Goal: Information Seeking & Learning: Learn about a topic

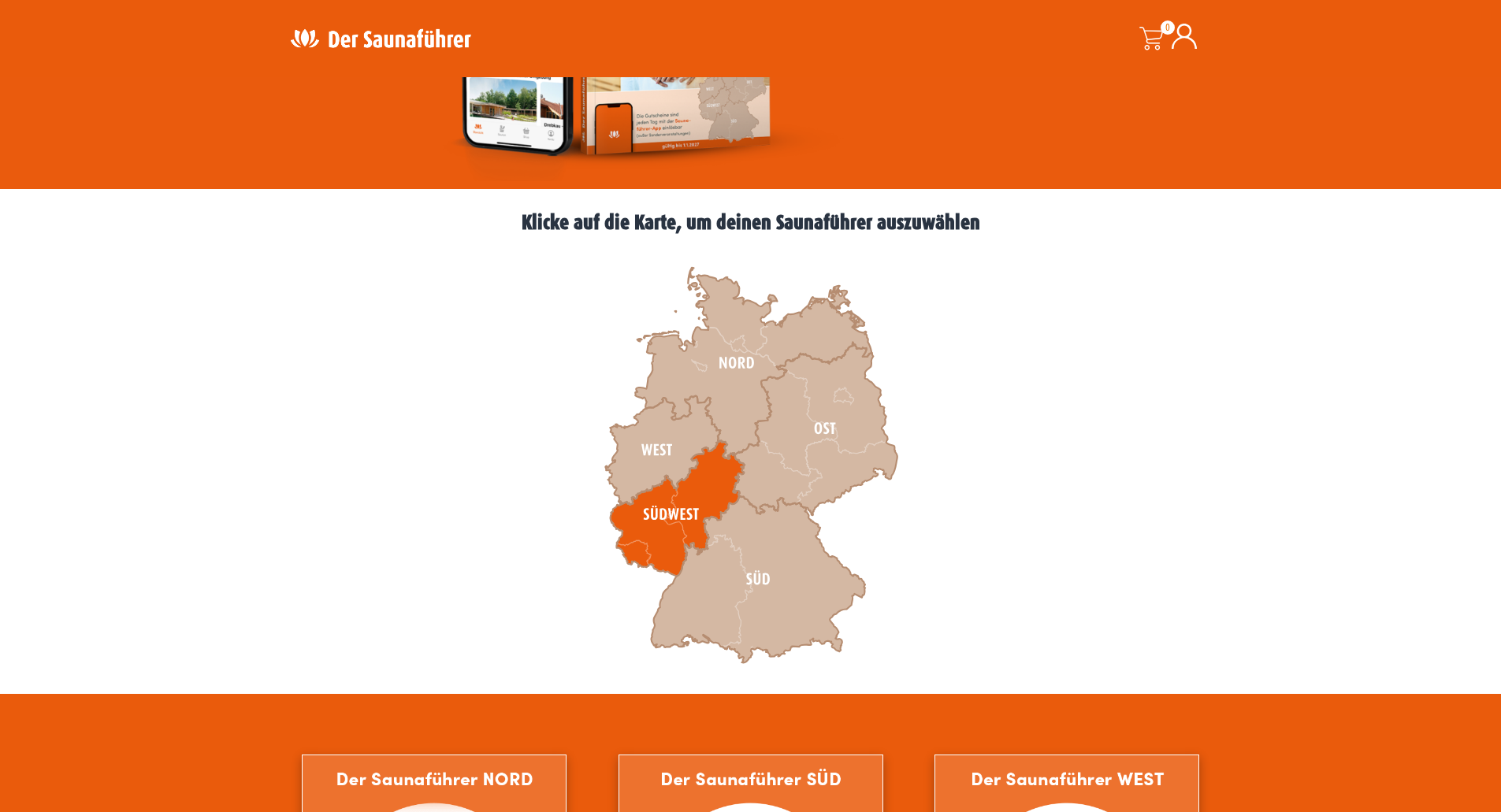
click at [651, 540] on icon at bounding box center [676, 508] width 134 height 135
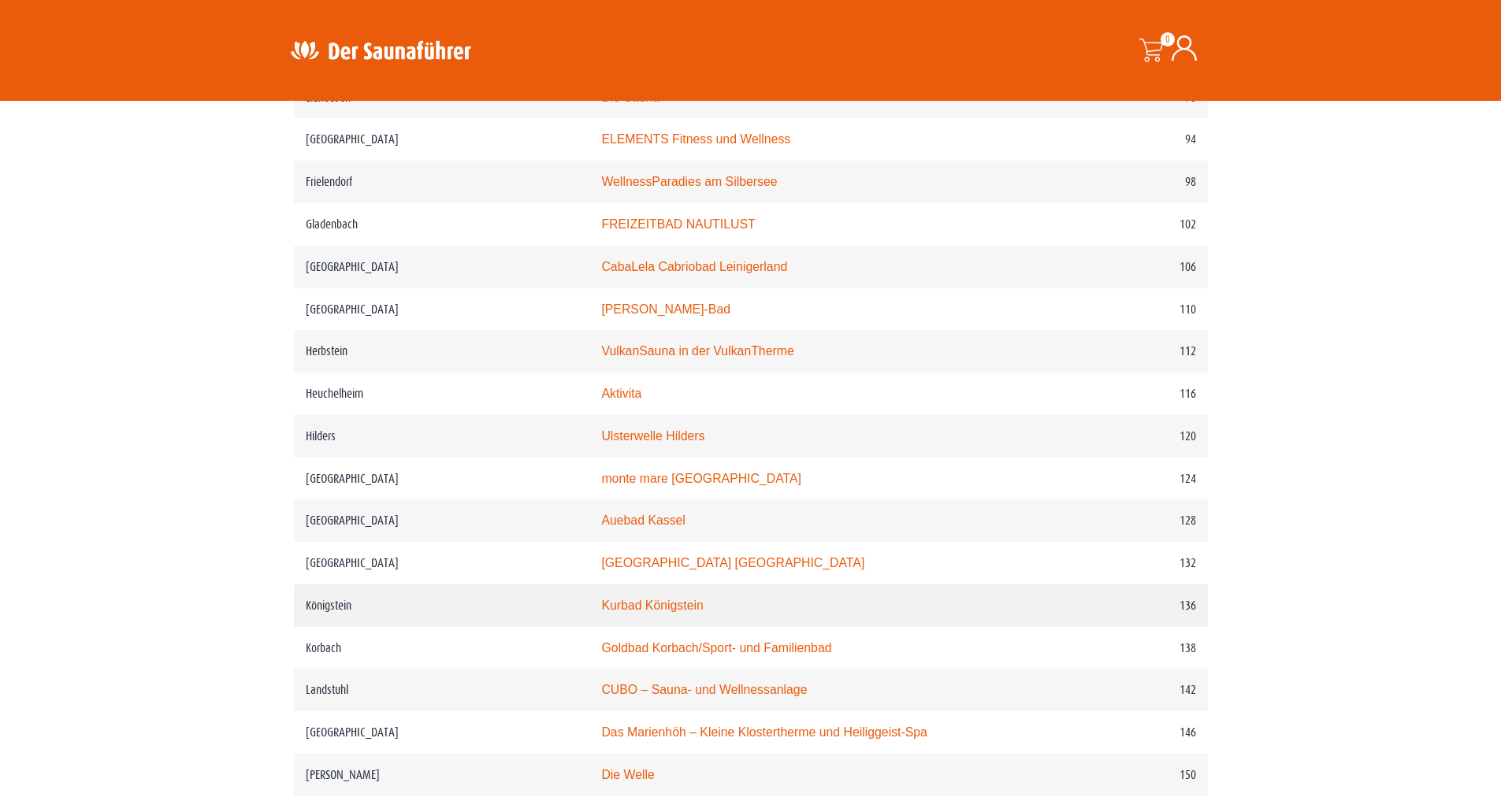
scroll to position [1654, 0]
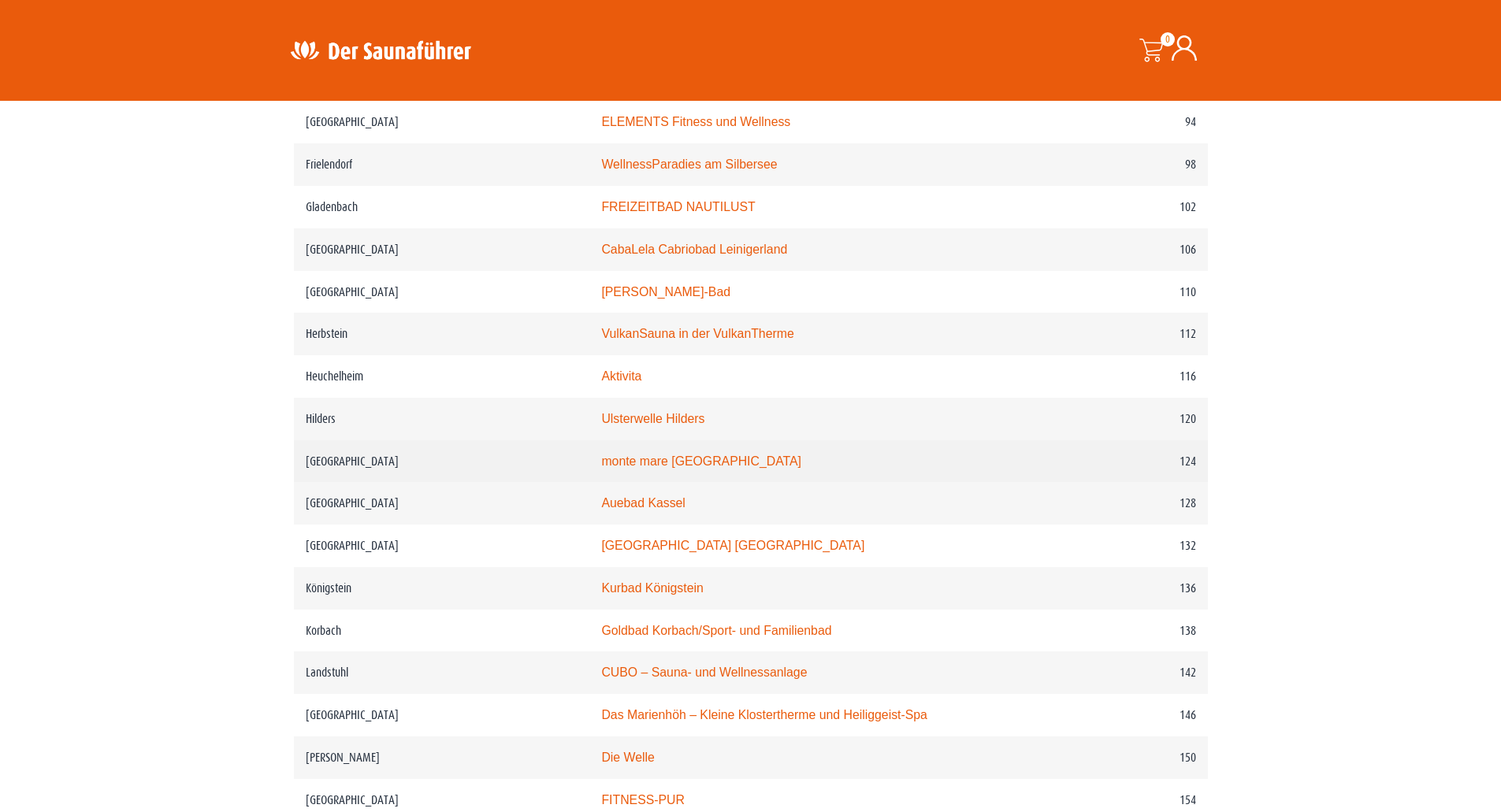
click at [684, 458] on link "monte mare Kaiserslautern" at bounding box center [701, 461] width 200 height 13
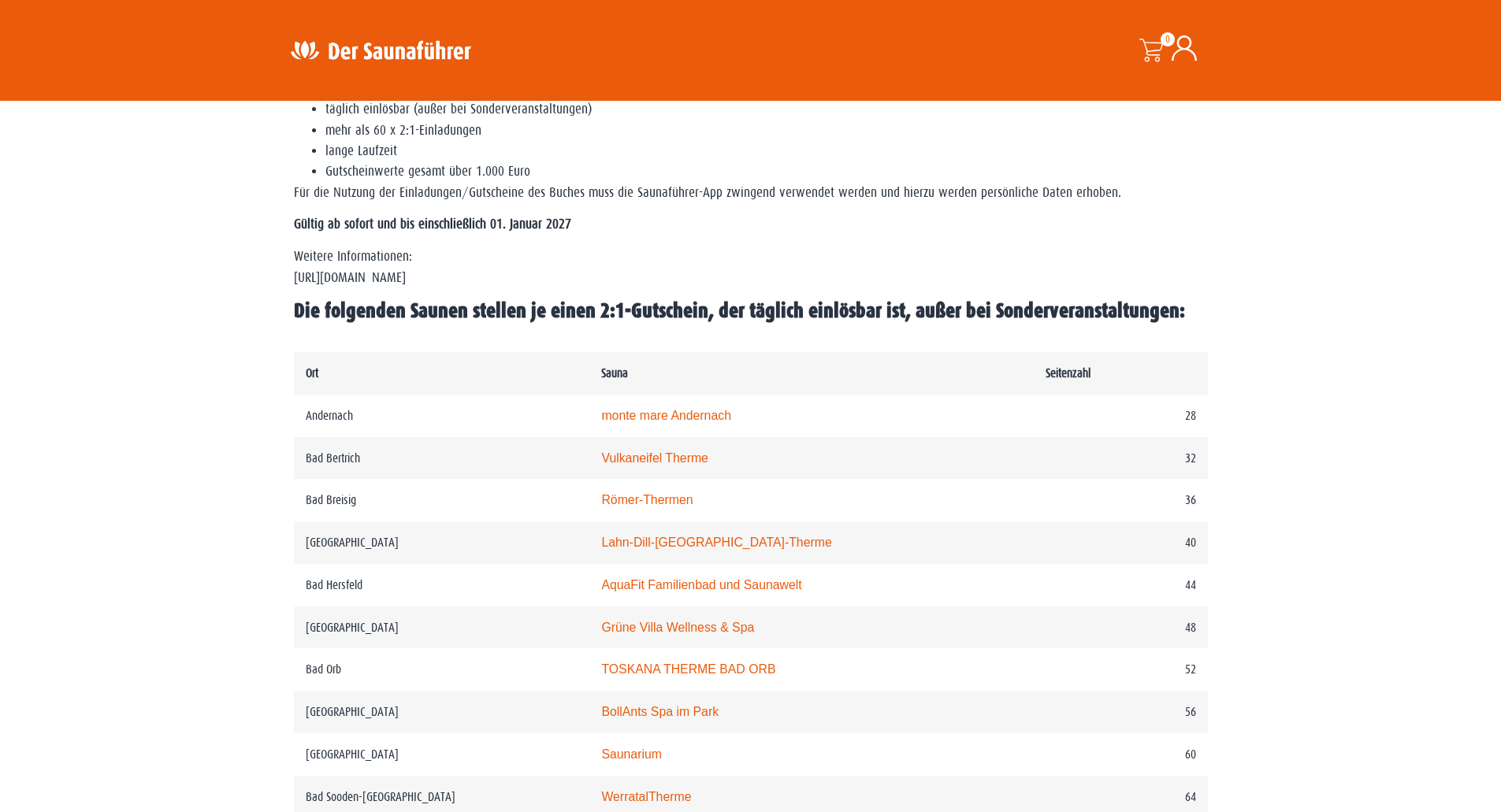
scroll to position [552, 0]
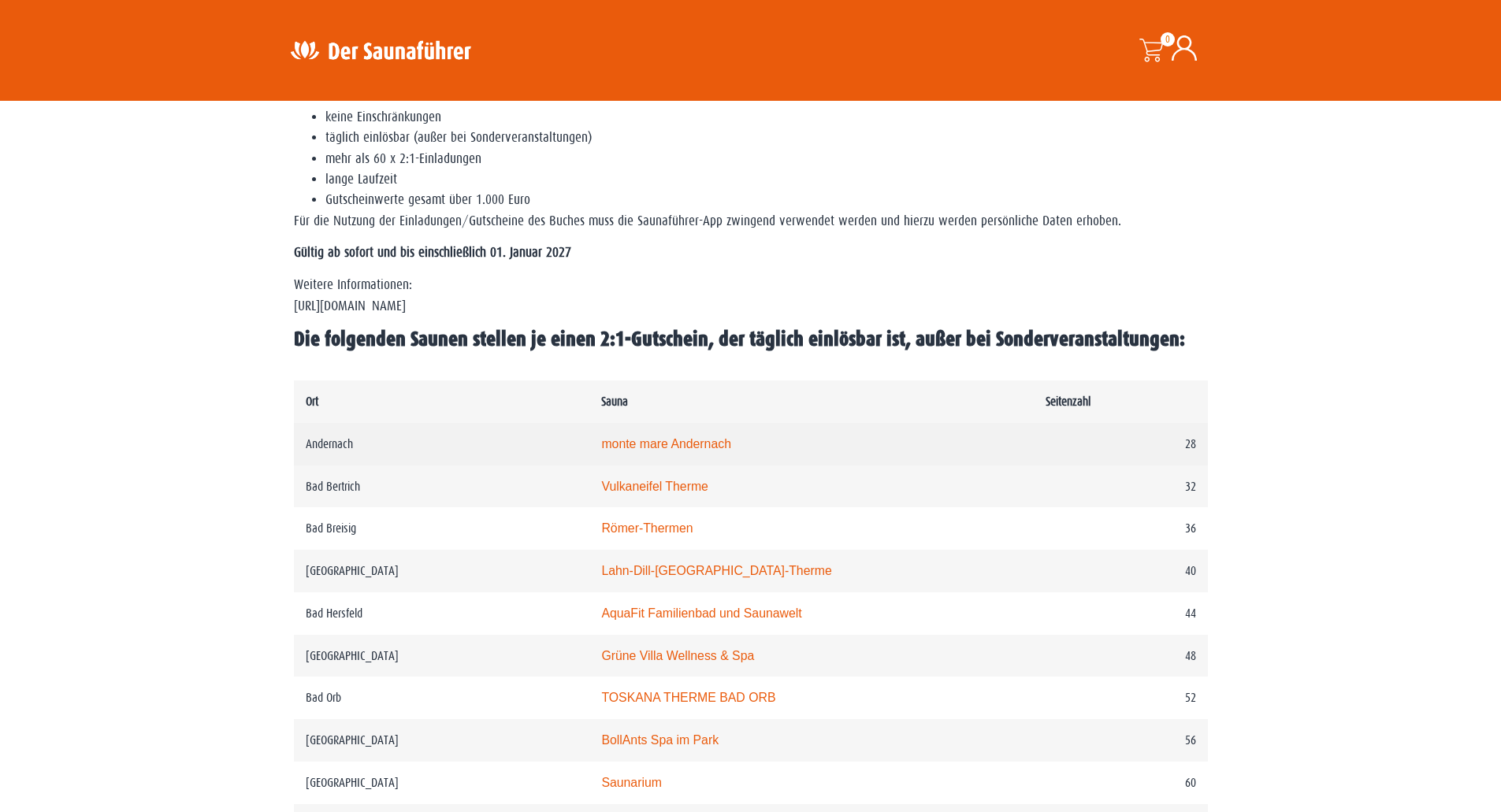
click at [673, 445] on link "monte mare Andernach" at bounding box center [666, 443] width 130 height 13
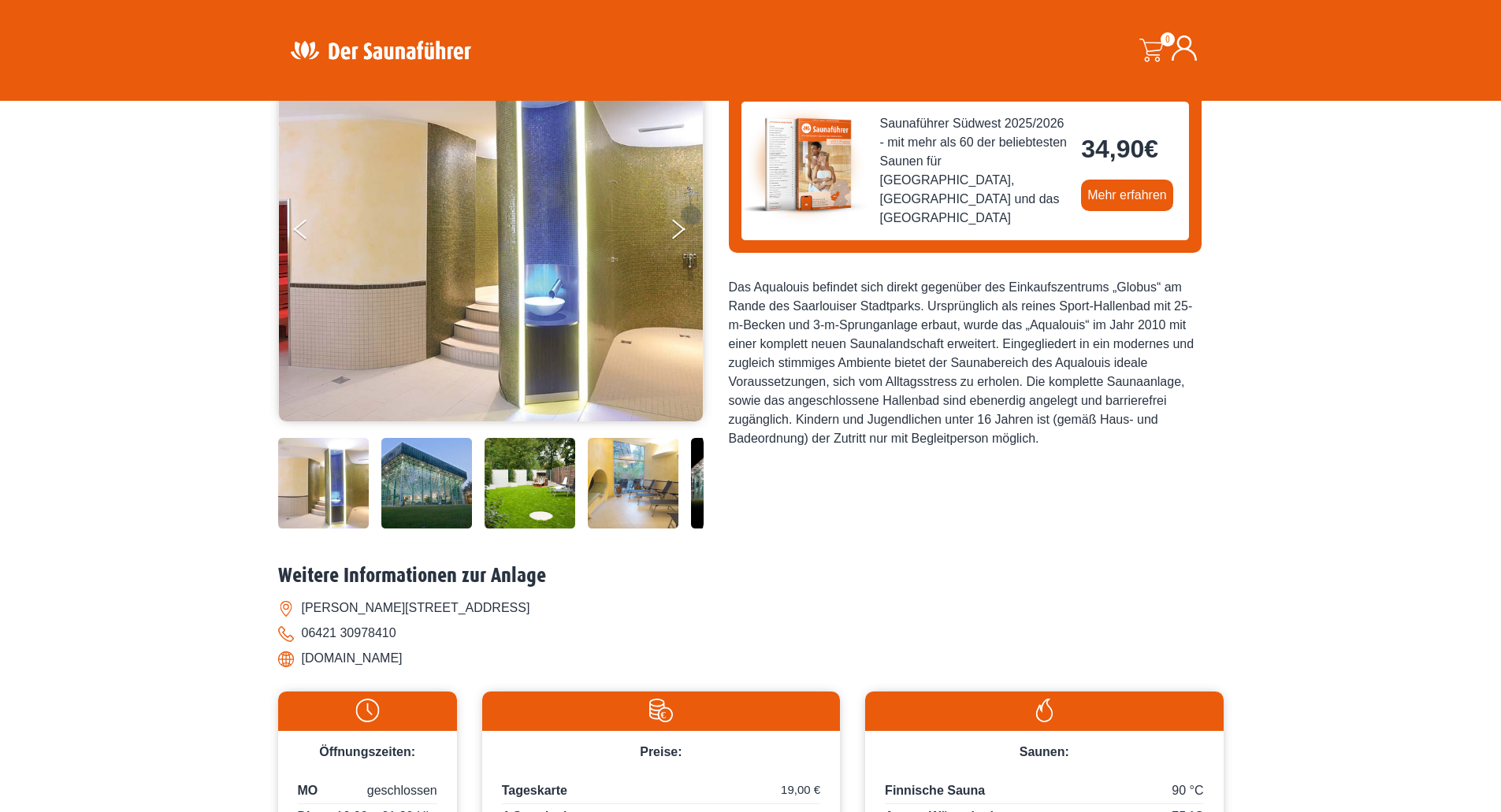
scroll to position [237, 0]
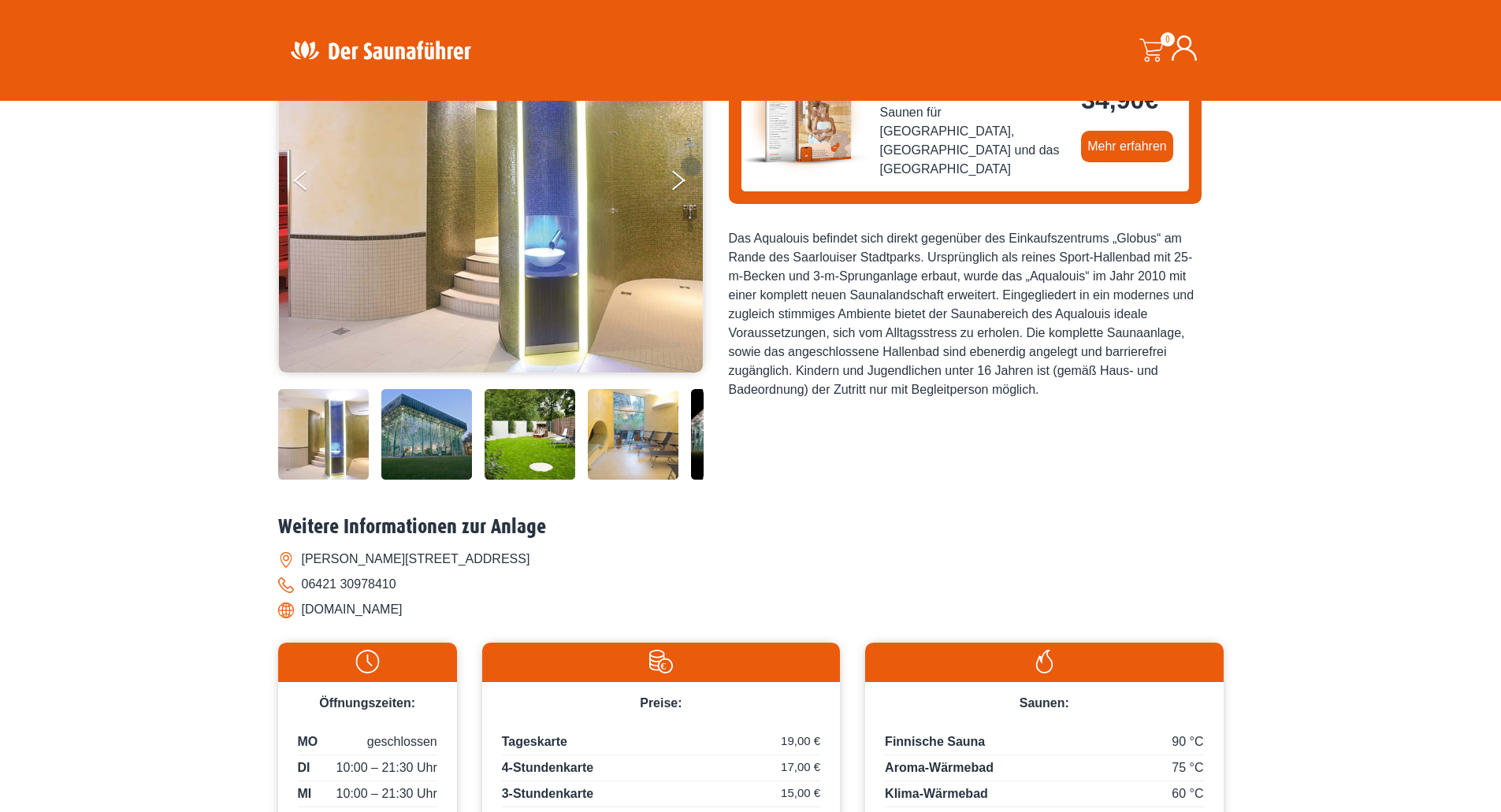
click at [431, 441] on img at bounding box center [427, 434] width 90 height 90
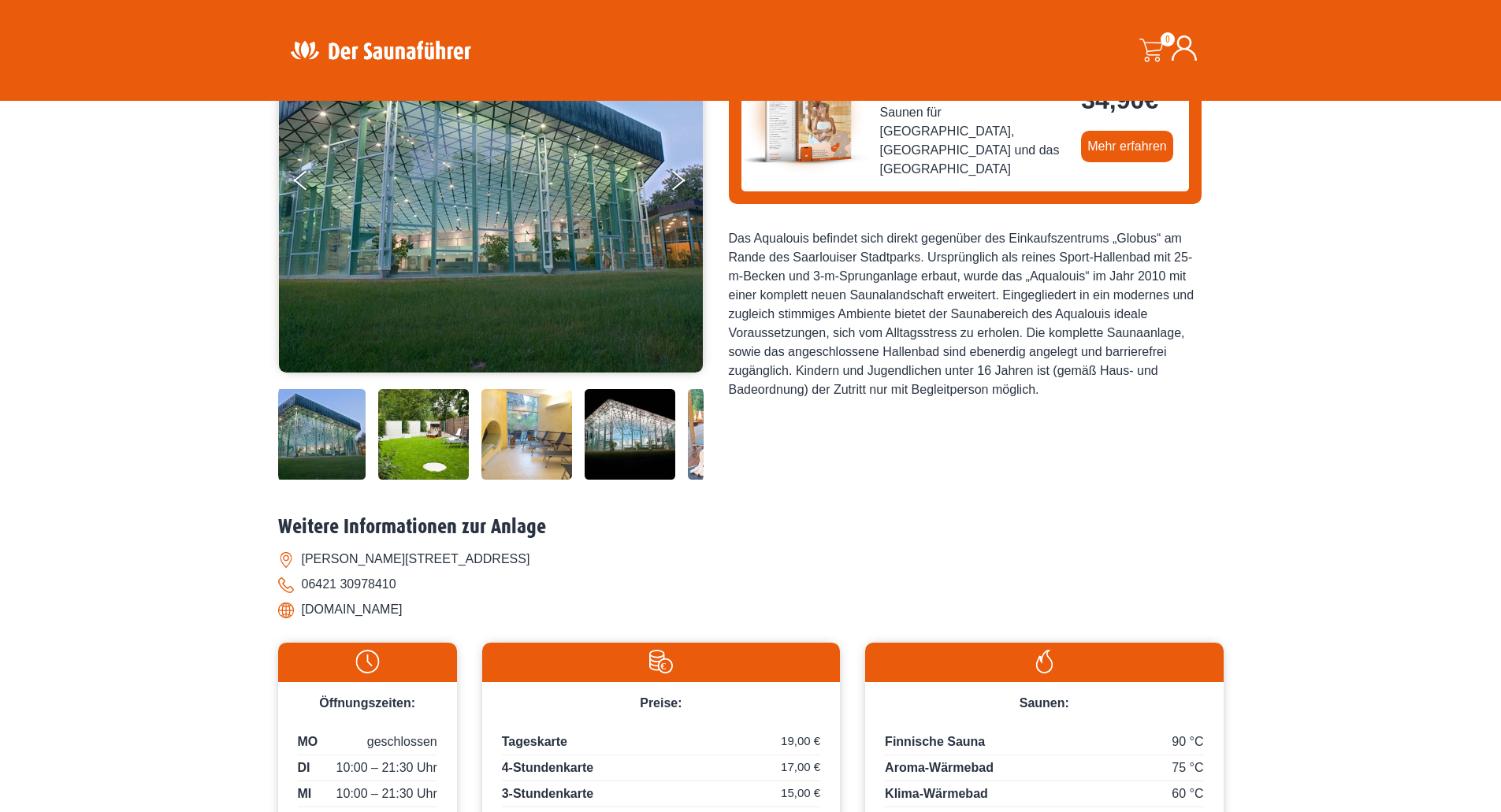
click at [555, 428] on img at bounding box center [526, 434] width 90 height 90
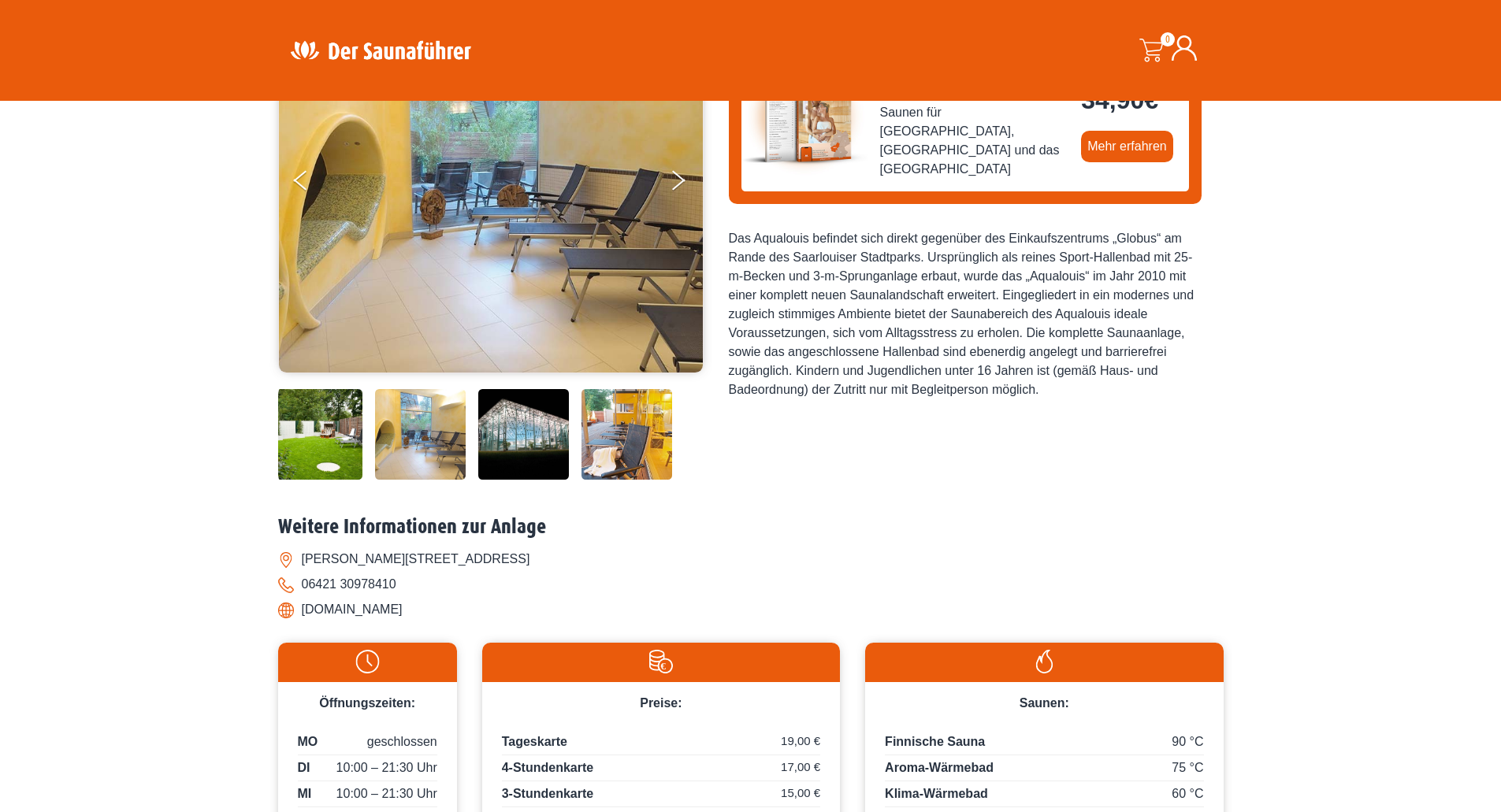
click at [590, 428] on img at bounding box center [627, 434] width 90 height 90
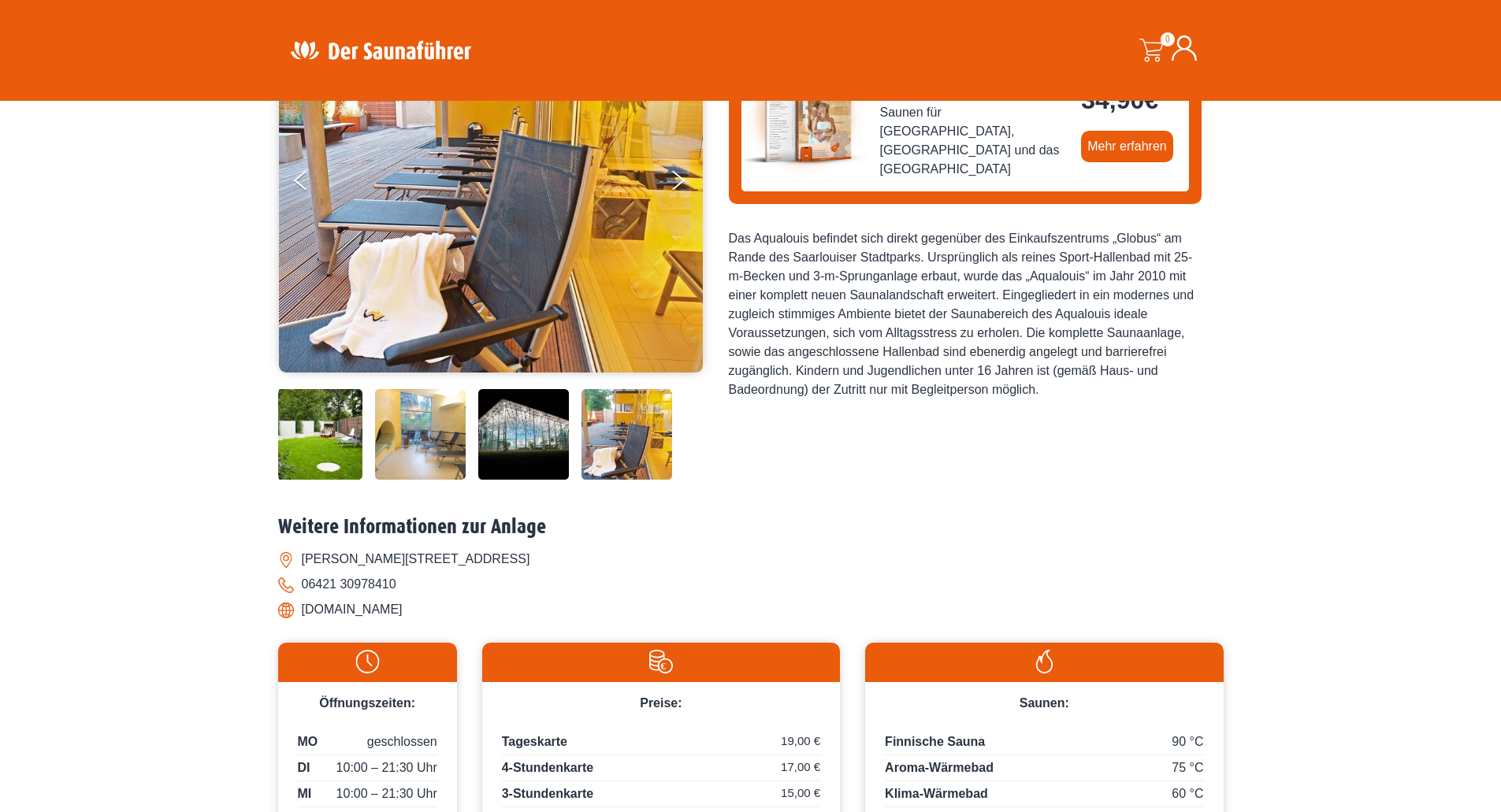
click at [631, 427] on img at bounding box center [627, 434] width 90 height 90
click at [314, 440] on img at bounding box center [317, 434] width 90 height 90
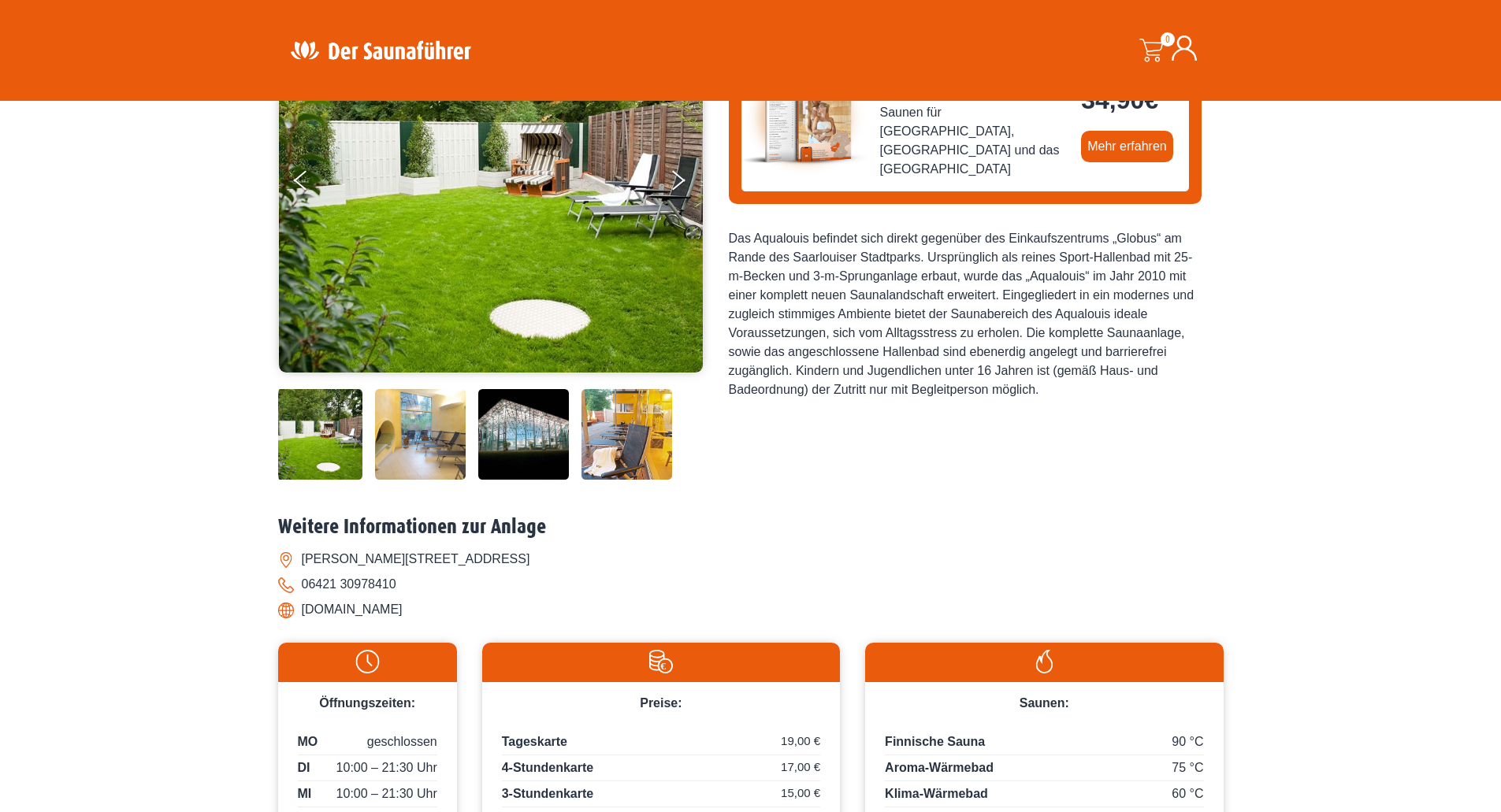
drag, startPoint x: 408, startPoint y: 609, endPoint x: 288, endPoint y: 609, distance: 120.0
click at [288, 609] on li "www.aqualouis.de" at bounding box center [750, 609] width 945 height 25
copy li "www.aqualouis.de"
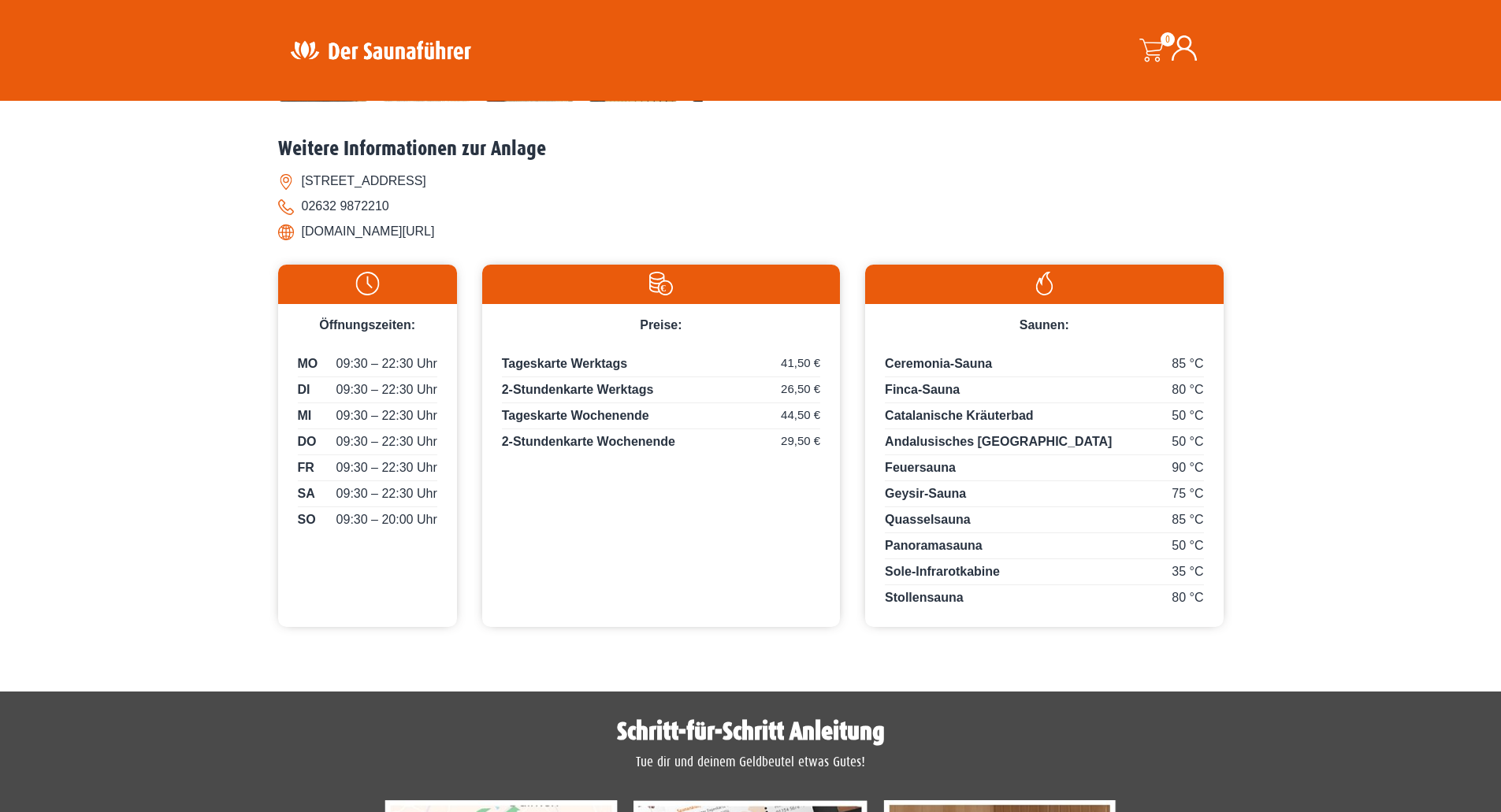
scroll to position [630, 0]
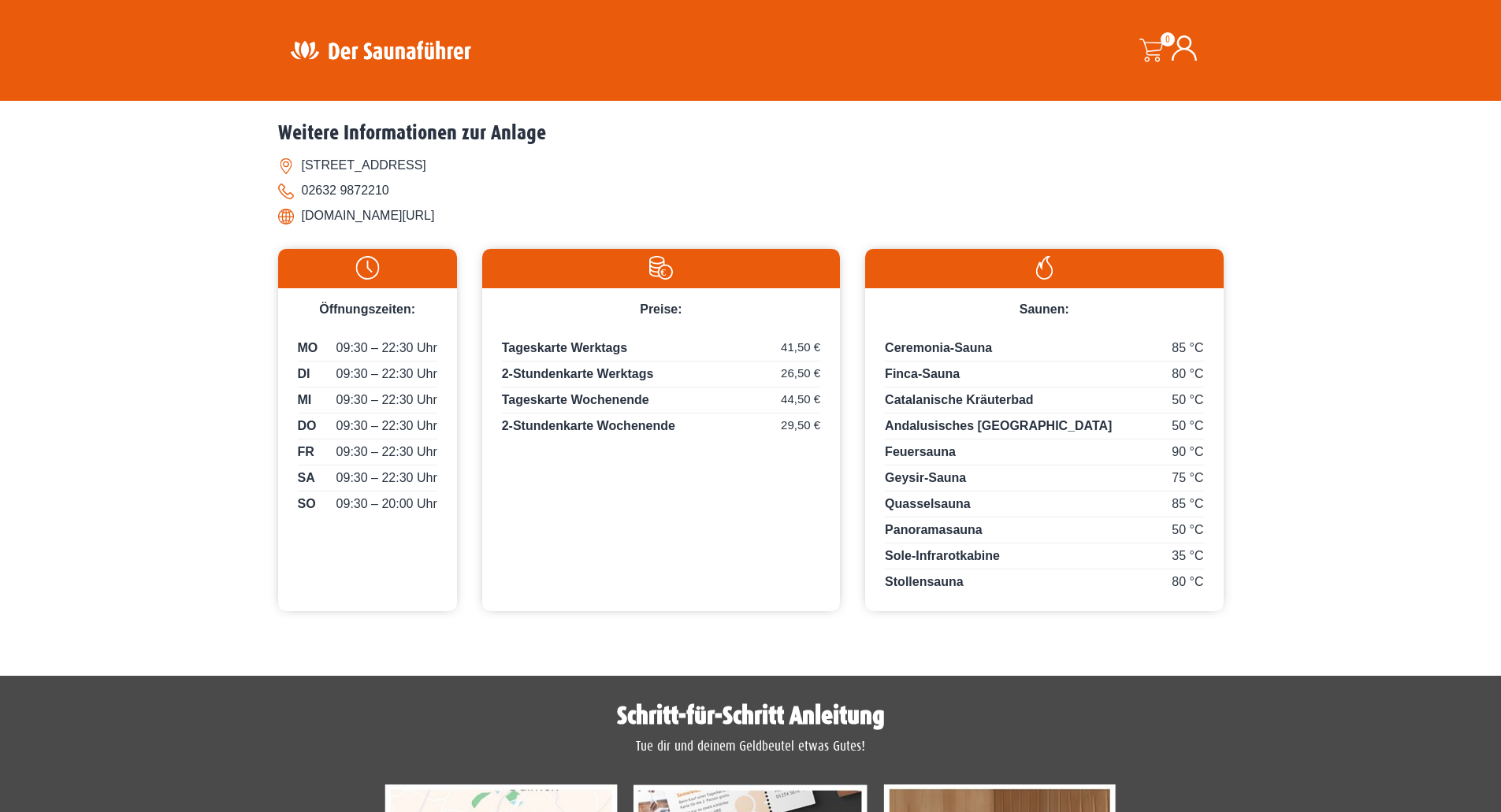
drag, startPoint x: 492, startPoint y: 217, endPoint x: 303, endPoint y: 212, distance: 189.1
click at [303, 212] on li "[DOMAIN_NAME][URL]" at bounding box center [750, 216] width 945 height 25
